Goal: Transaction & Acquisition: Purchase product/service

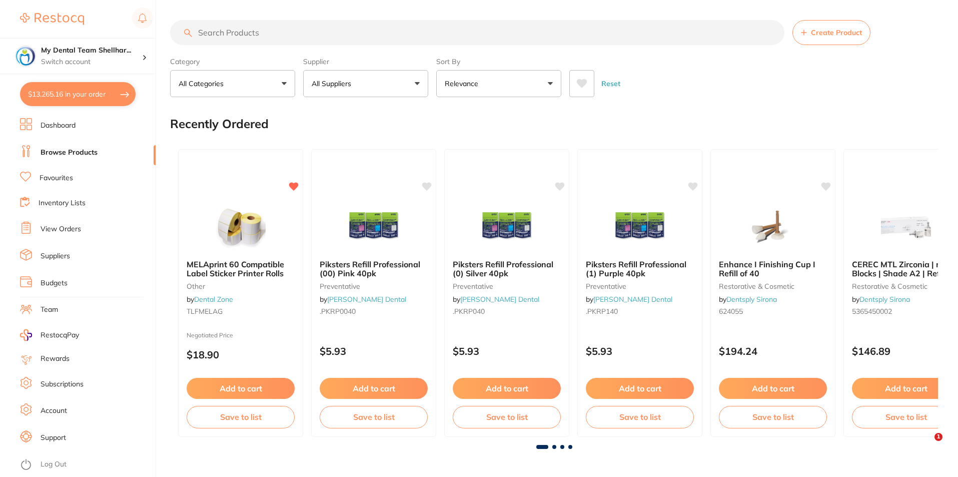
click at [78, 93] on button "$13,265.16 in your order" at bounding box center [78, 94] width 116 height 24
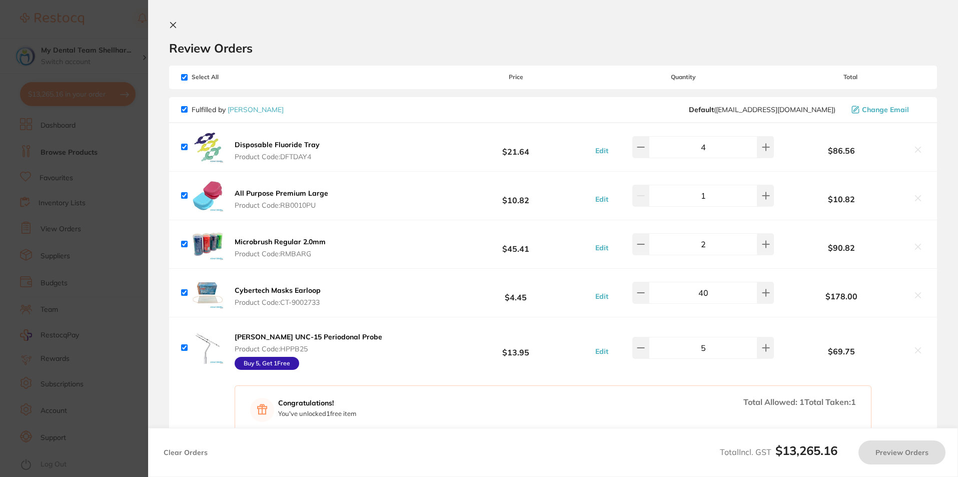
checkbox input "true"
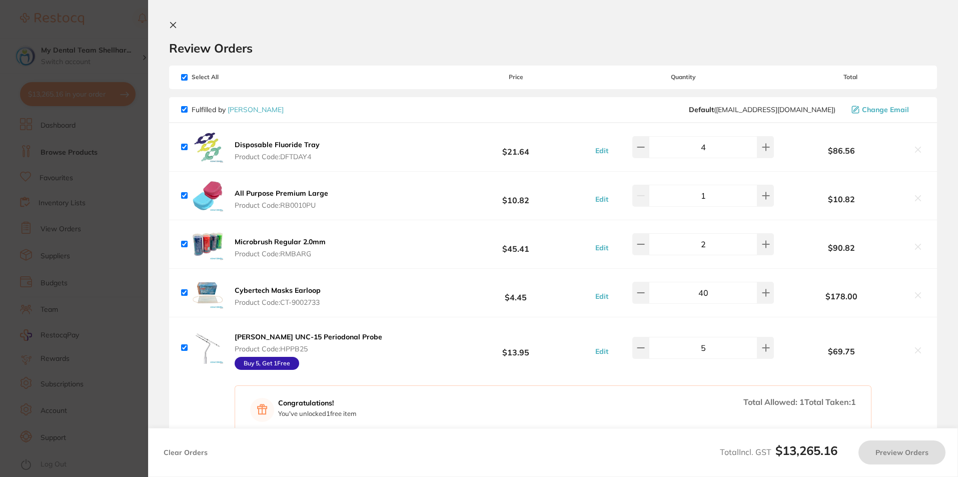
checkbox input "true"
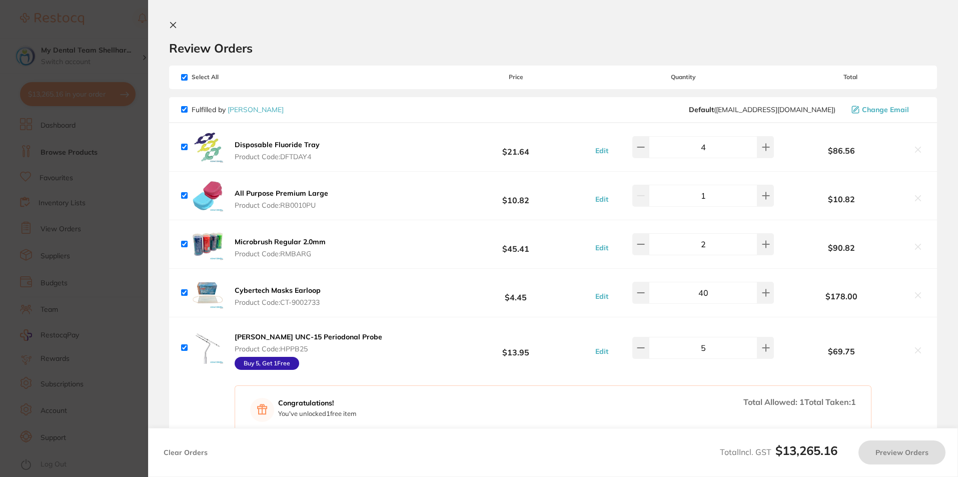
checkbox input "true"
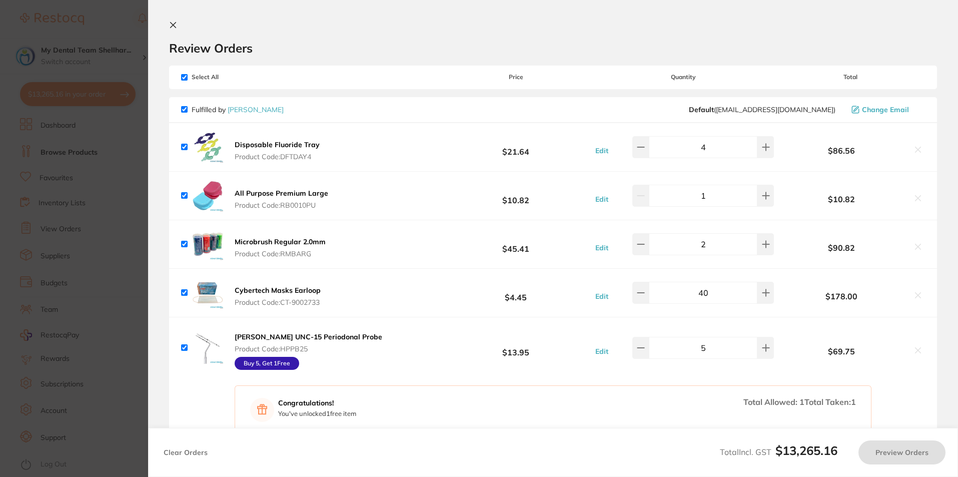
checkbox input "true"
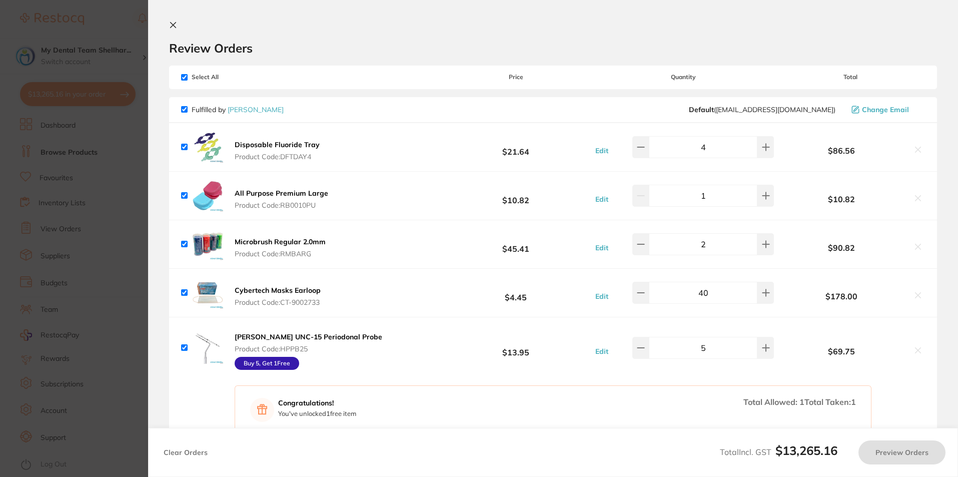
checkbox input "true"
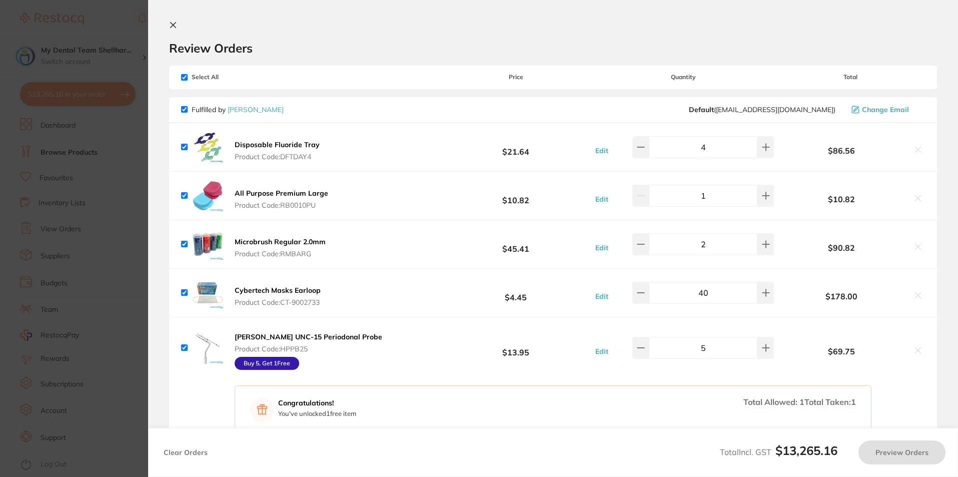
checkbox input "true"
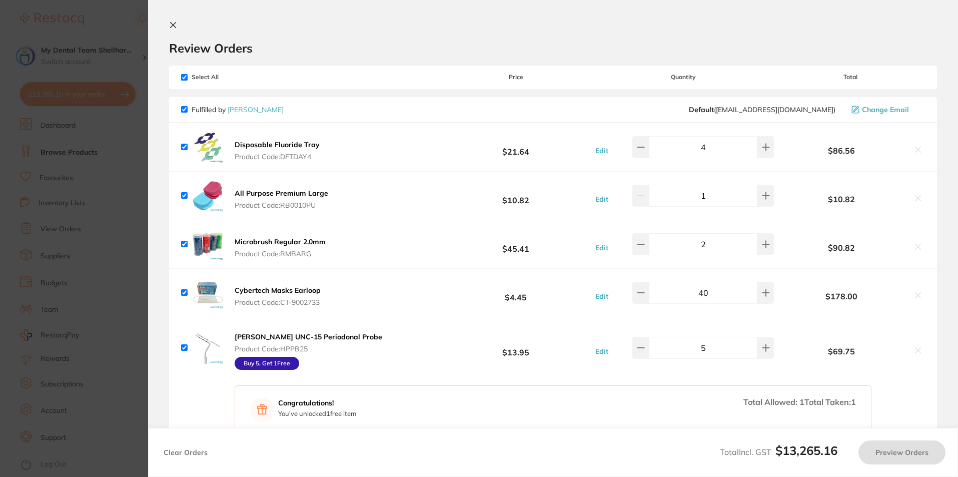
checkbox input "true"
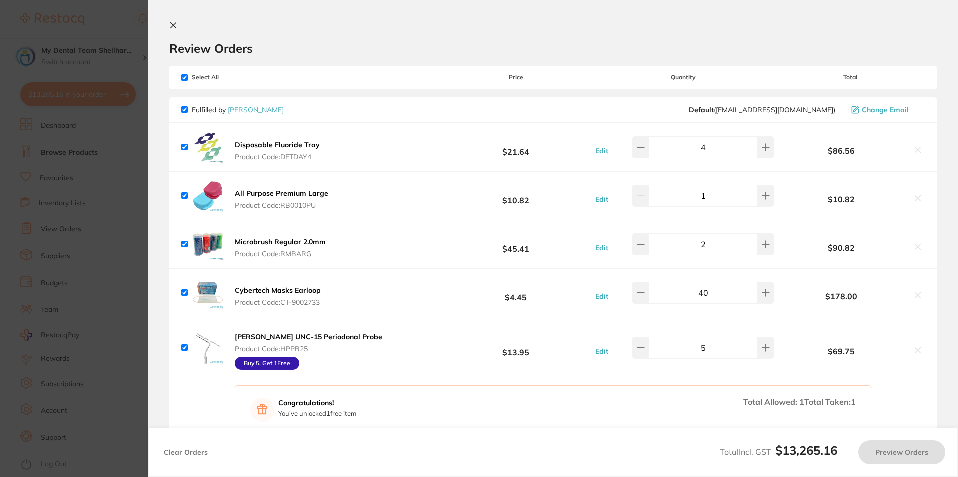
checkbox input "true"
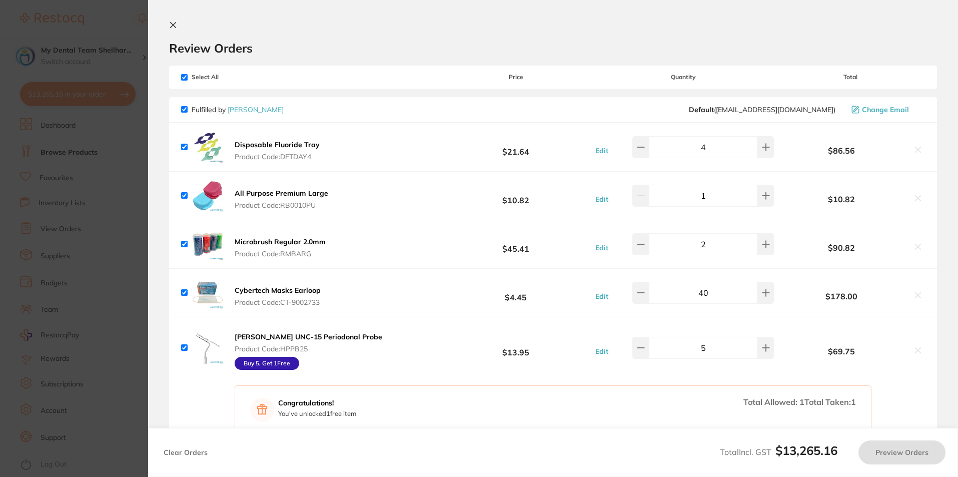
checkbox input "true"
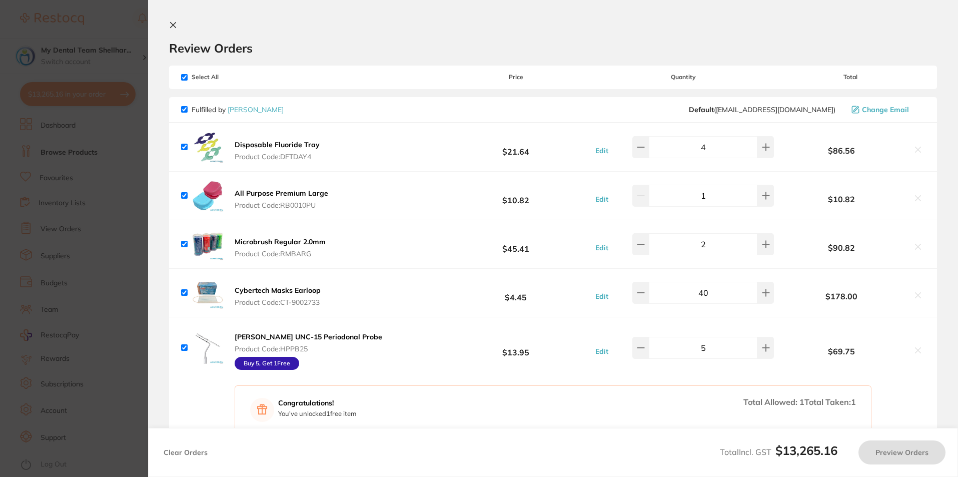
checkbox input "true"
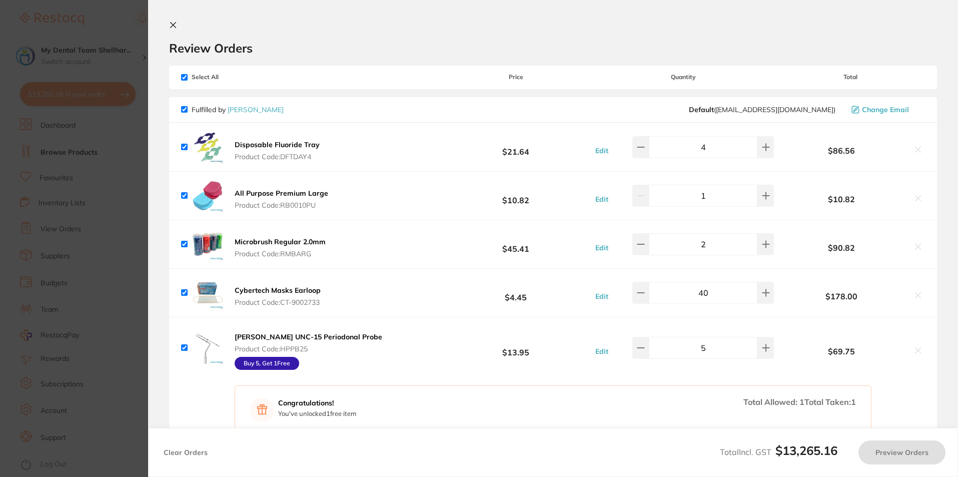
checkbox input "true"
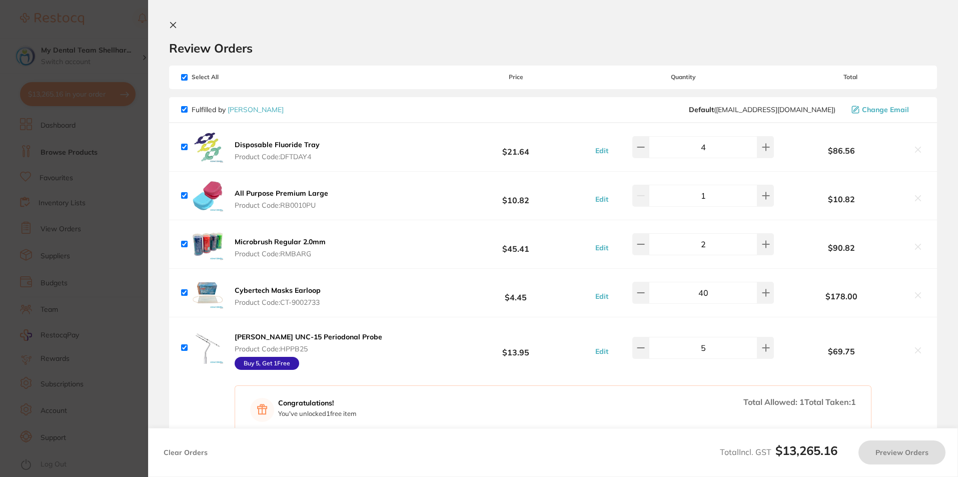
checkbox input "true"
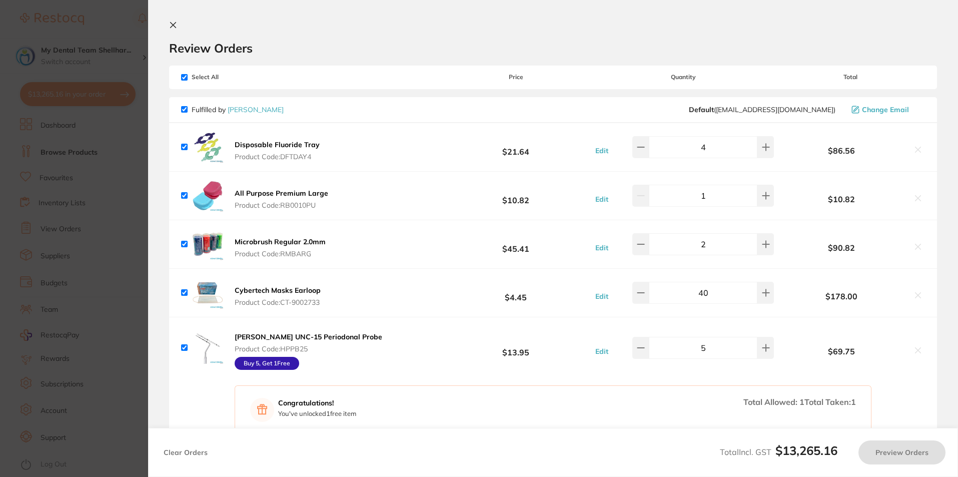
checkbox input "true"
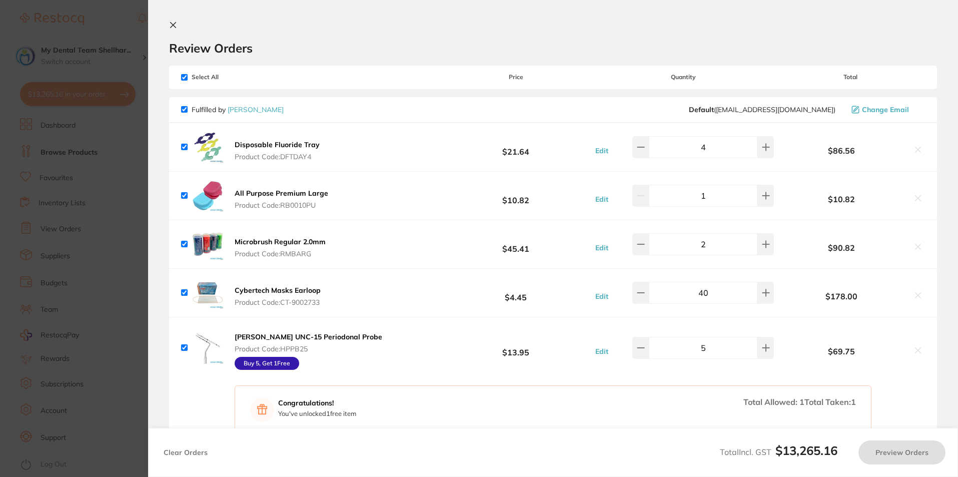
checkbox input "true"
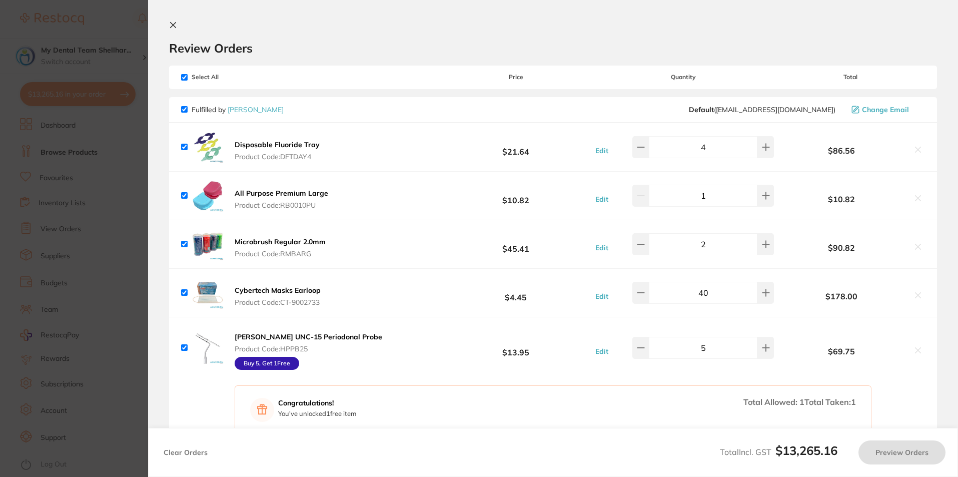
checkbox input "true"
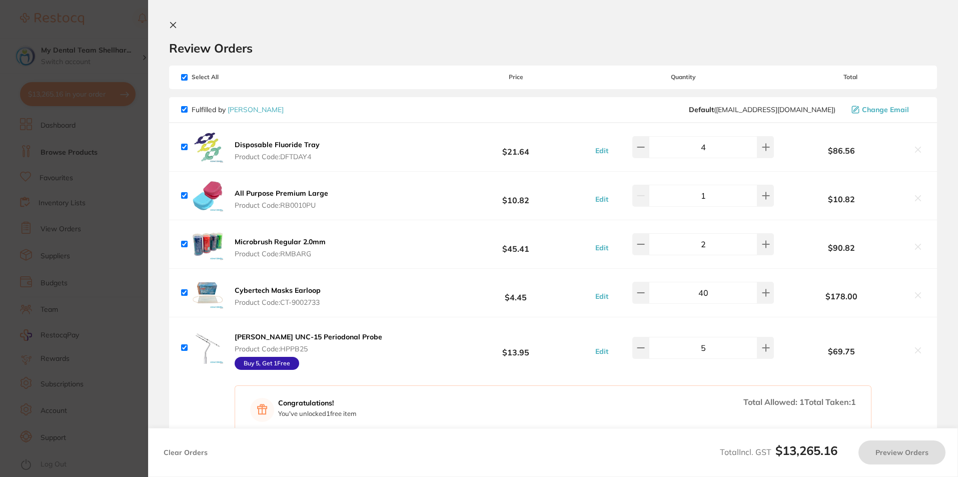
checkbox input "true"
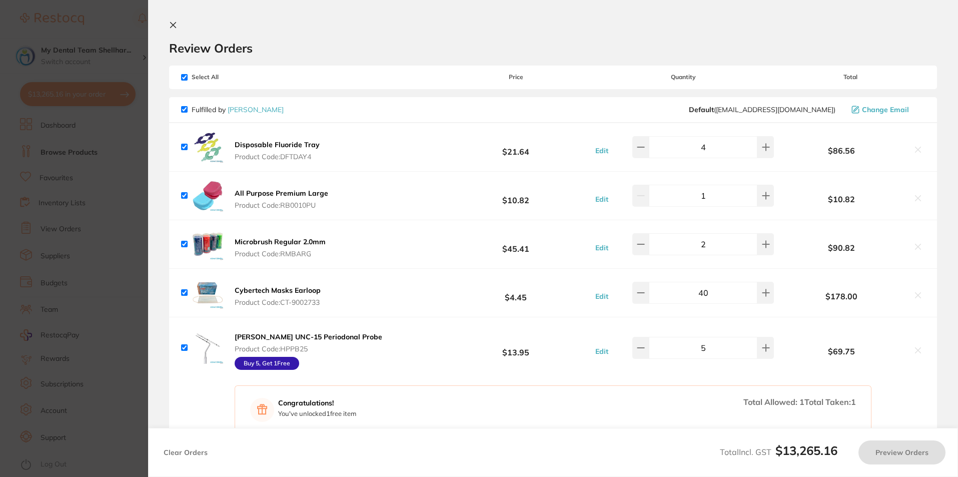
checkbox input "true"
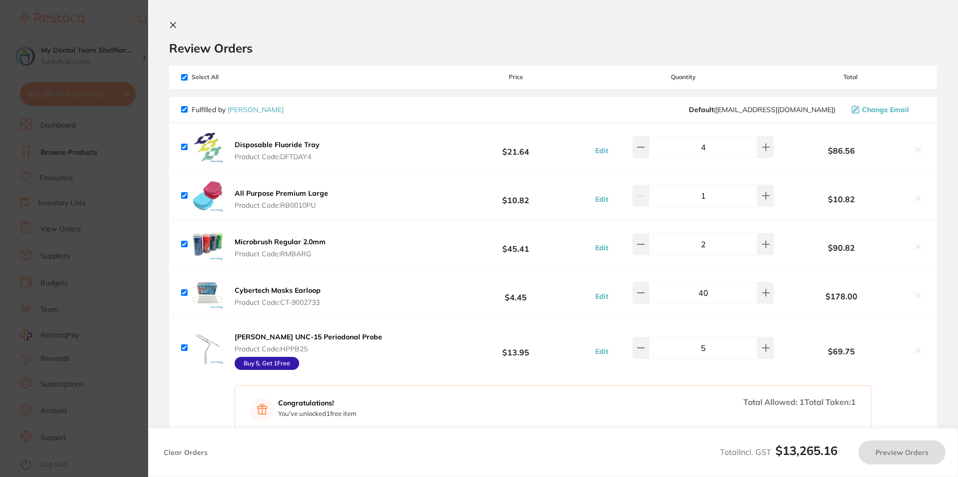
checkbox input "true"
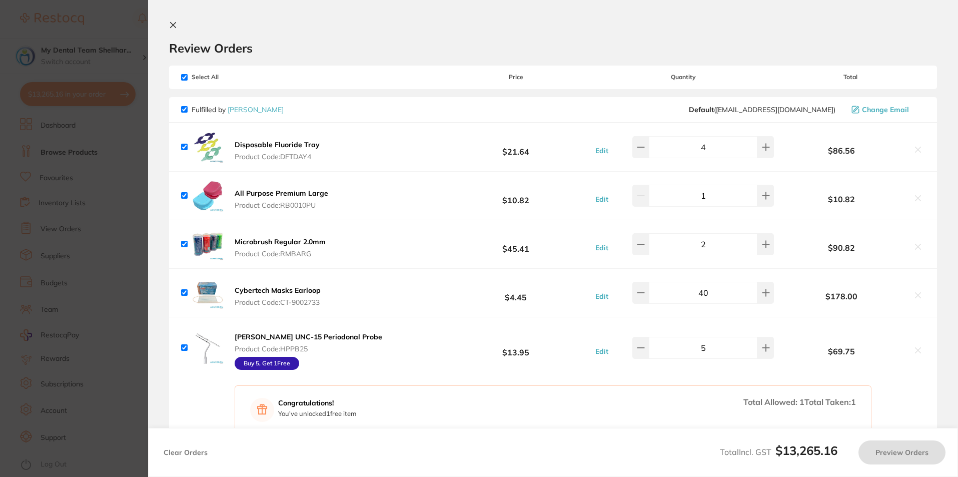
checkbox input "true"
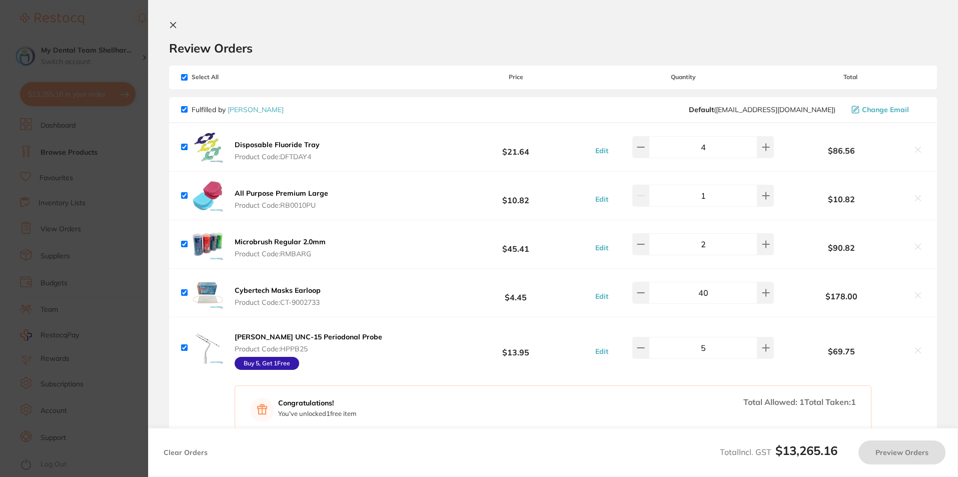
checkbox input "true"
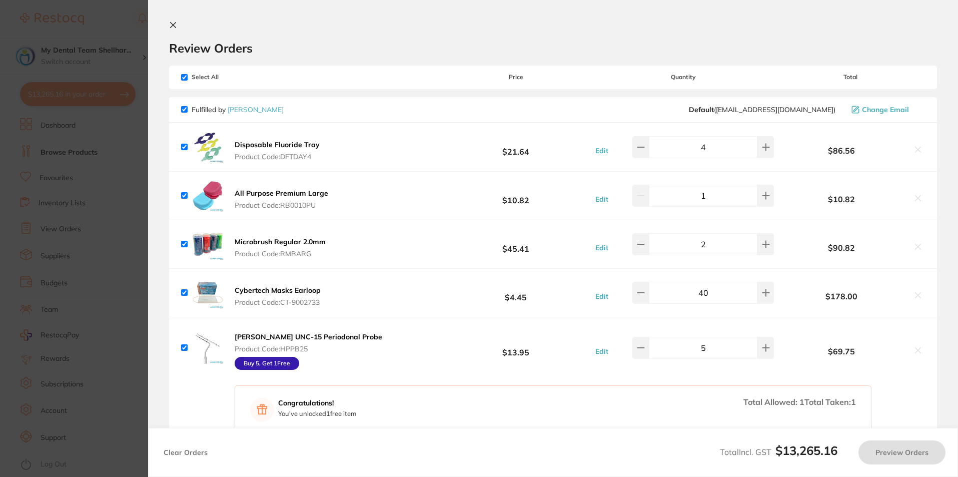
checkbox input "true"
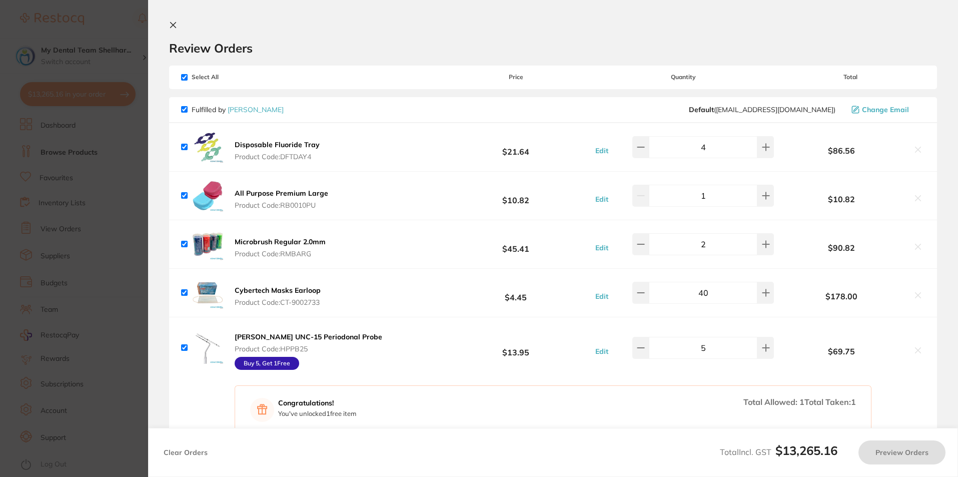
checkbox input "true"
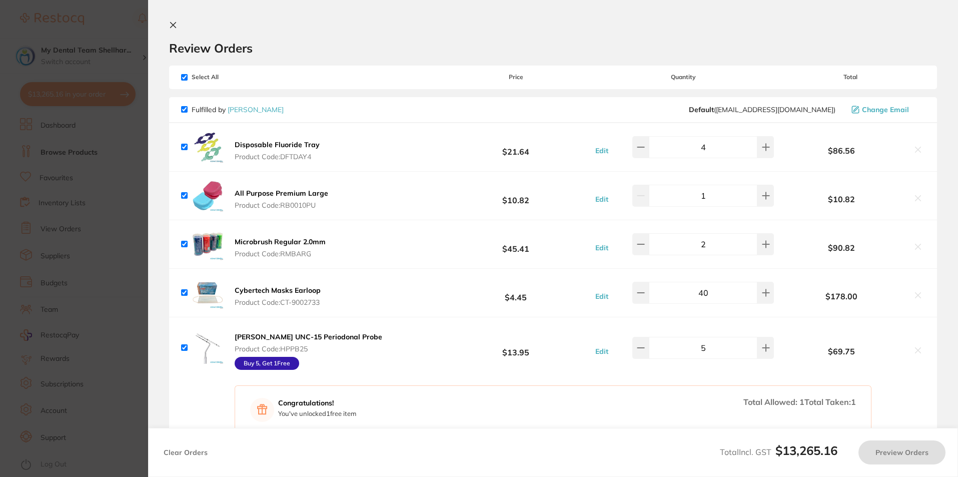
checkbox input "true"
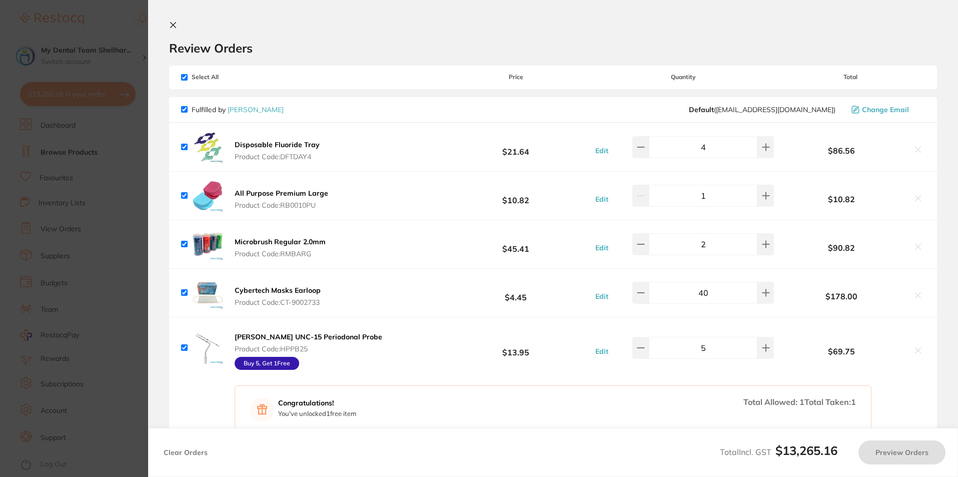
checkbox input "true"
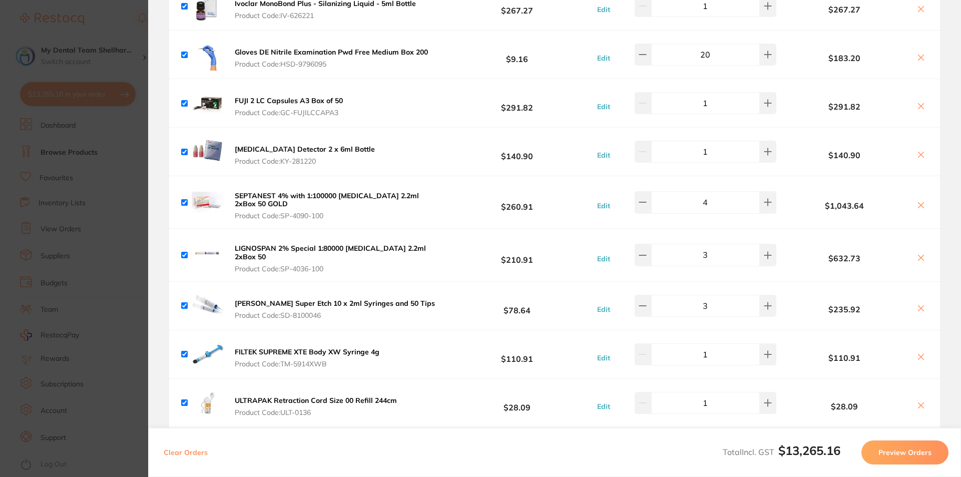
scroll to position [5504, 0]
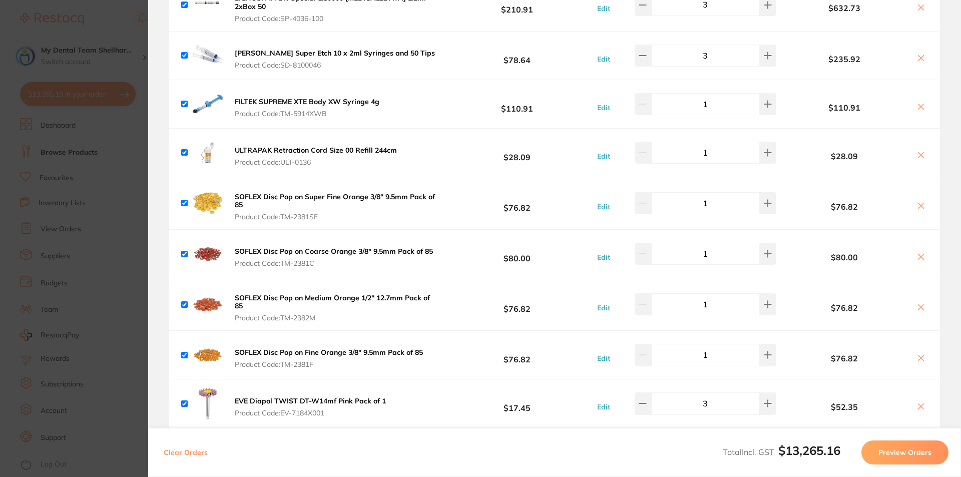
click at [921, 461] on button "Preview Orders" at bounding box center [904, 452] width 87 height 24
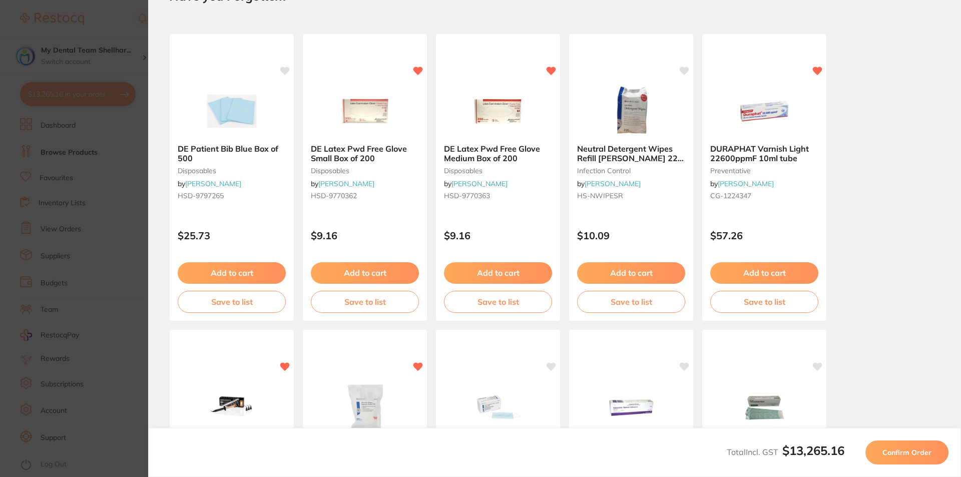
scroll to position [0, 0]
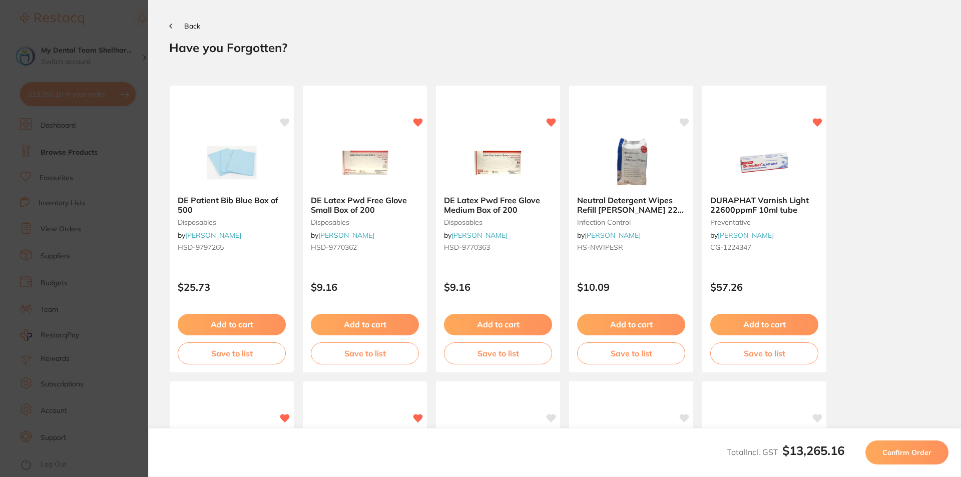
click at [910, 454] on span "Confirm Order" at bounding box center [906, 452] width 49 height 9
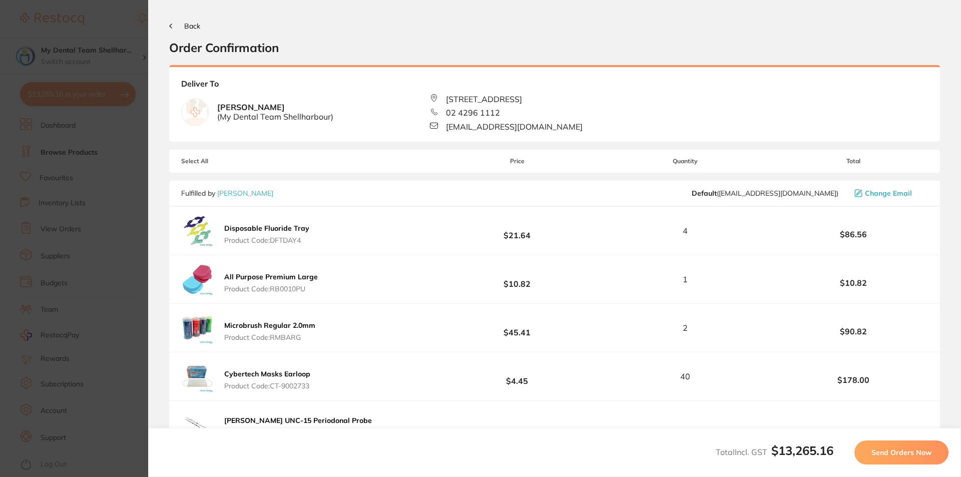
click at [929, 462] on button "Send Orders Now" at bounding box center [901, 452] width 94 height 24
